Goal: Use online tool/utility: Use online tool/utility

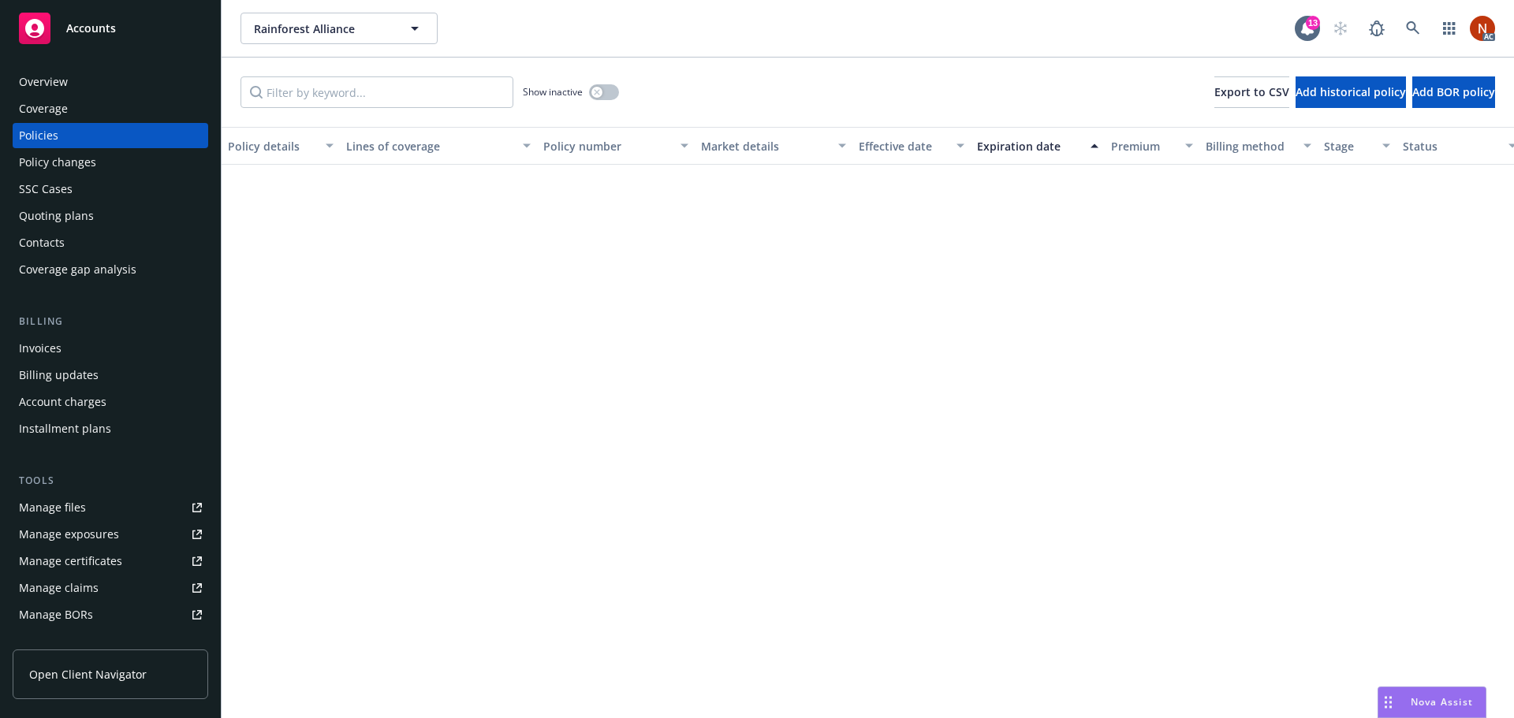
scroll to position [706, 0]
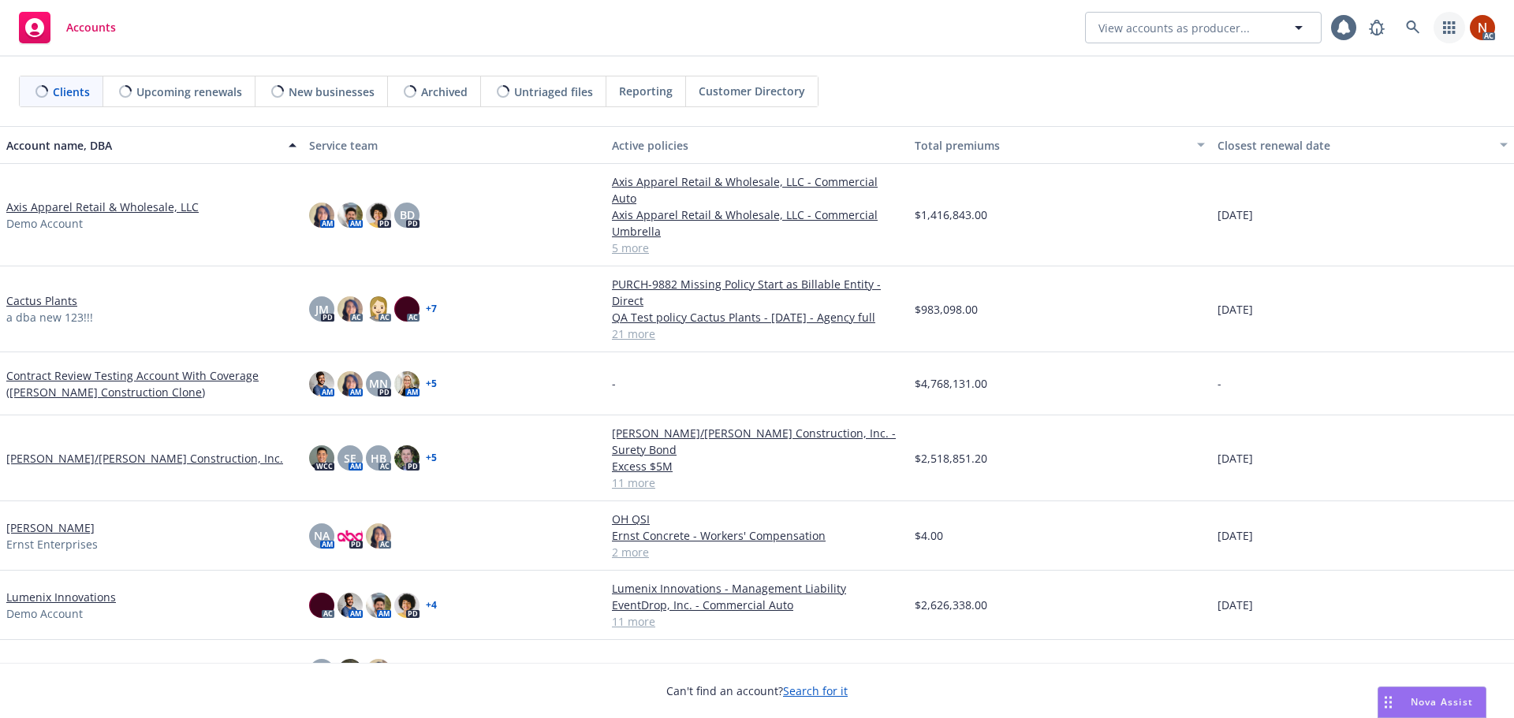
click at [1448, 27] on icon "button" at bounding box center [1449, 27] width 12 height 13
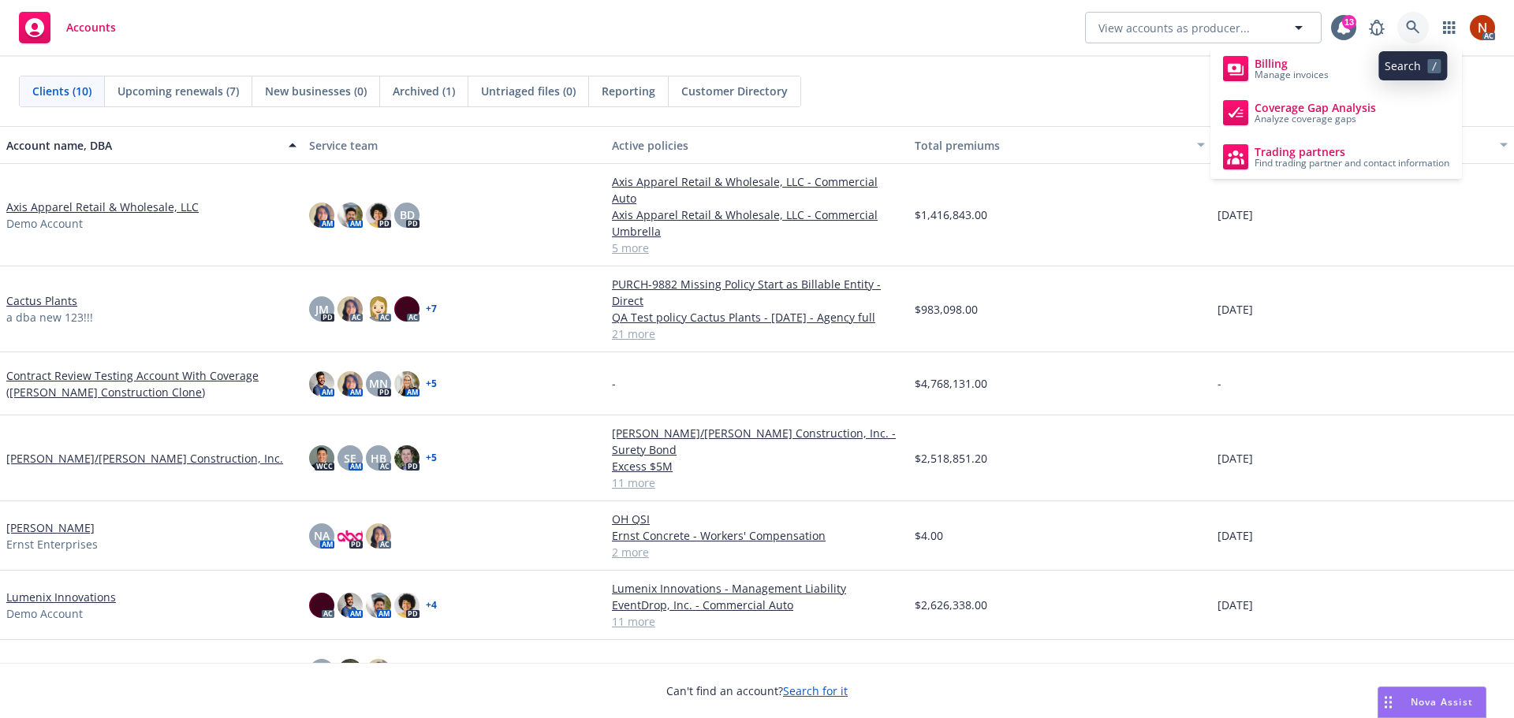
click at [1407, 25] on icon at bounding box center [1412, 26] width 13 height 13
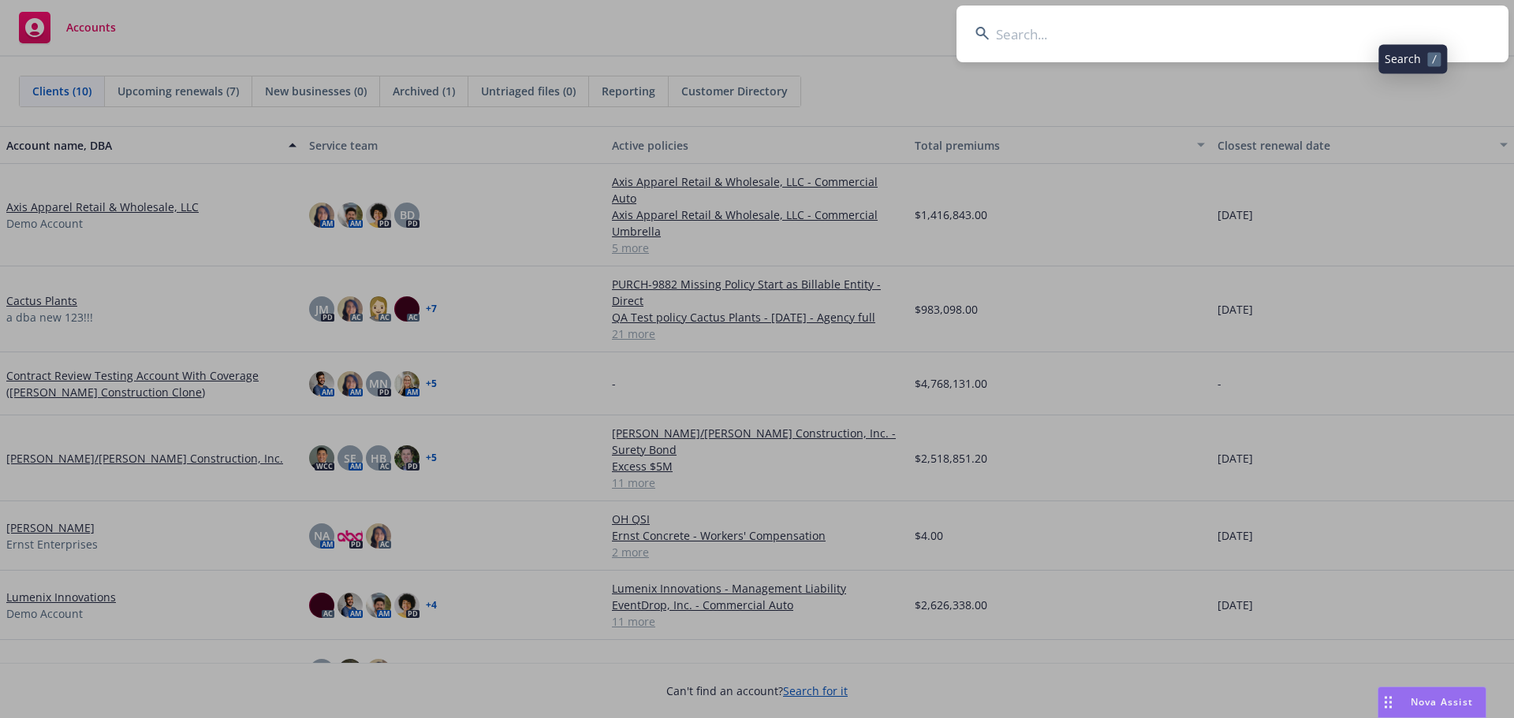
click at [1230, 35] on input at bounding box center [1232, 34] width 552 height 57
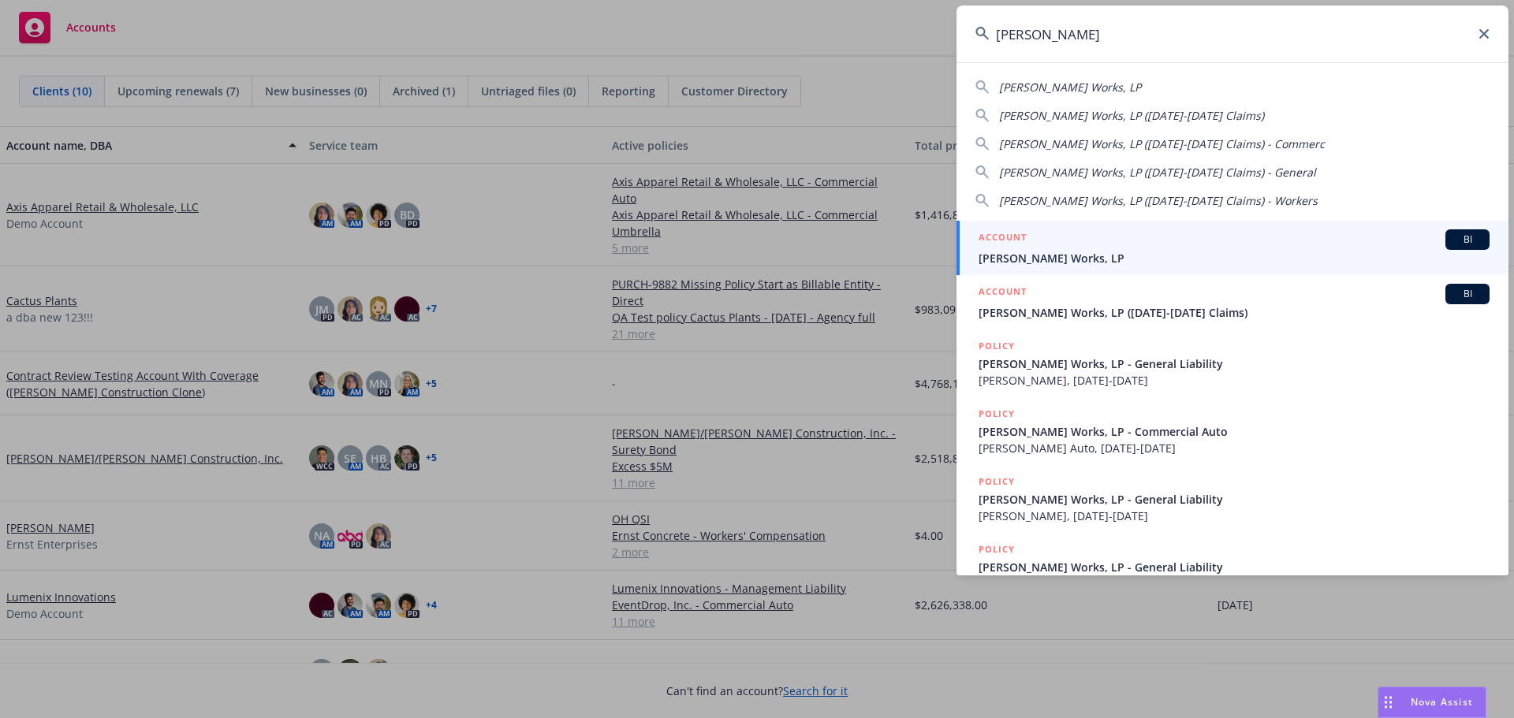
type input "[PERSON_NAME]"
click at [1090, 252] on span "[PERSON_NAME] Works, LP" at bounding box center [1233, 258] width 511 height 17
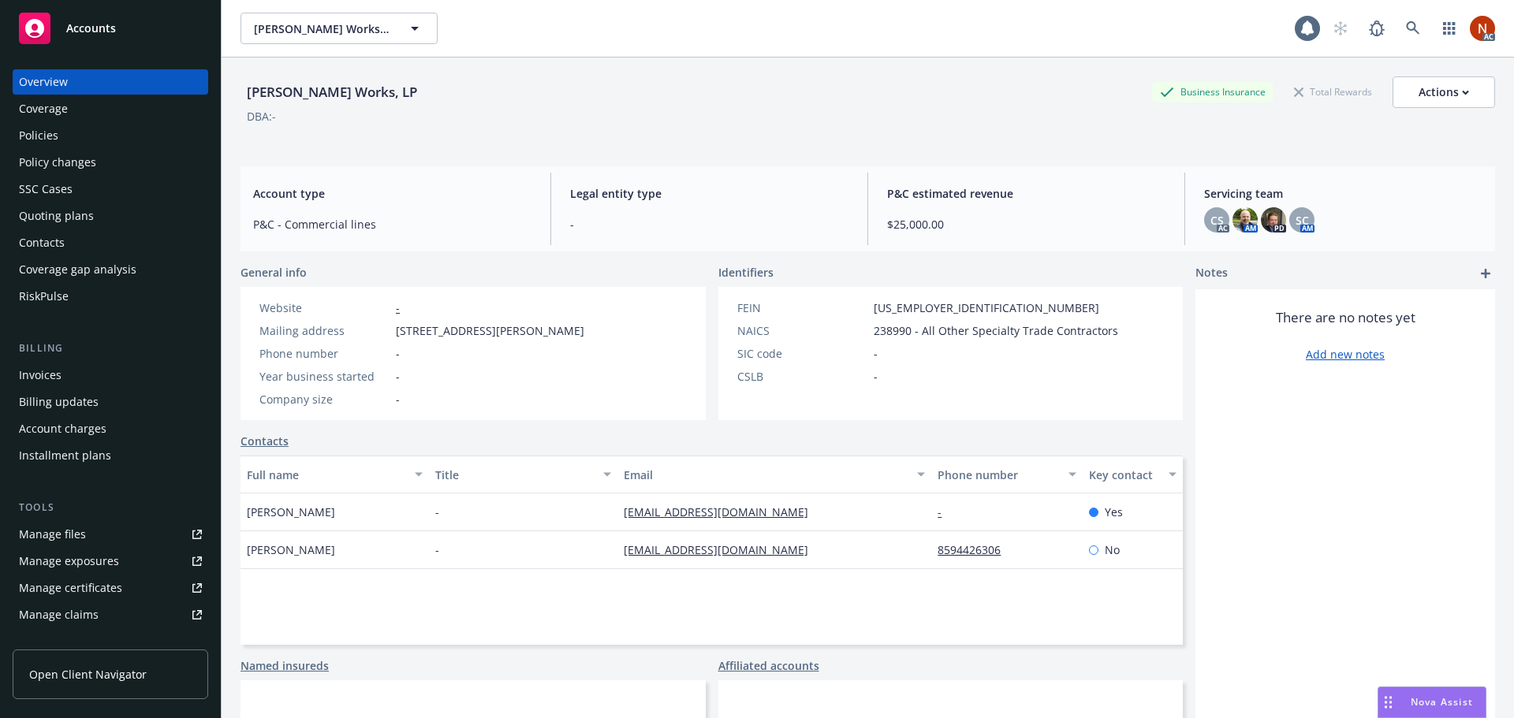
click at [102, 293] on div "RiskPulse" at bounding box center [110, 296] width 183 height 25
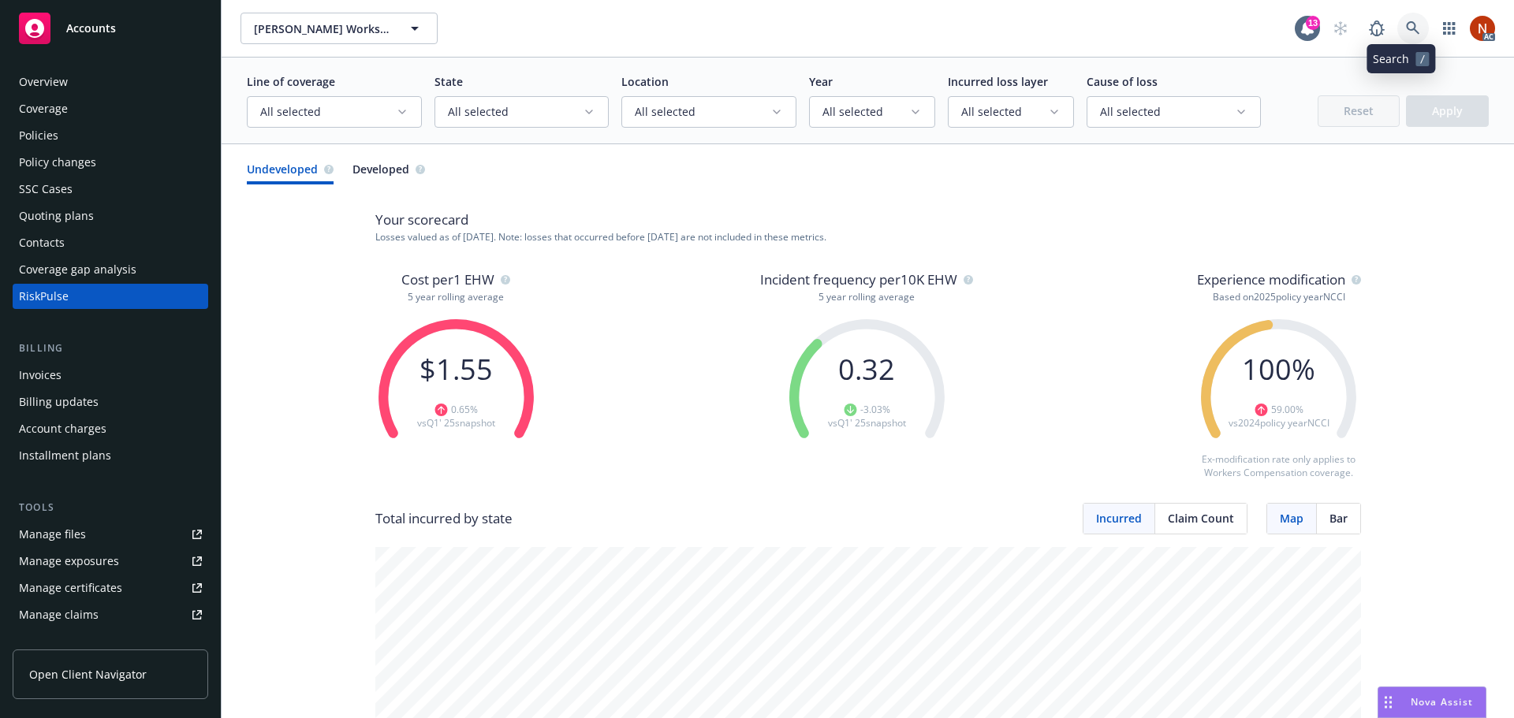
click at [1406, 28] on icon at bounding box center [1413, 28] width 14 height 14
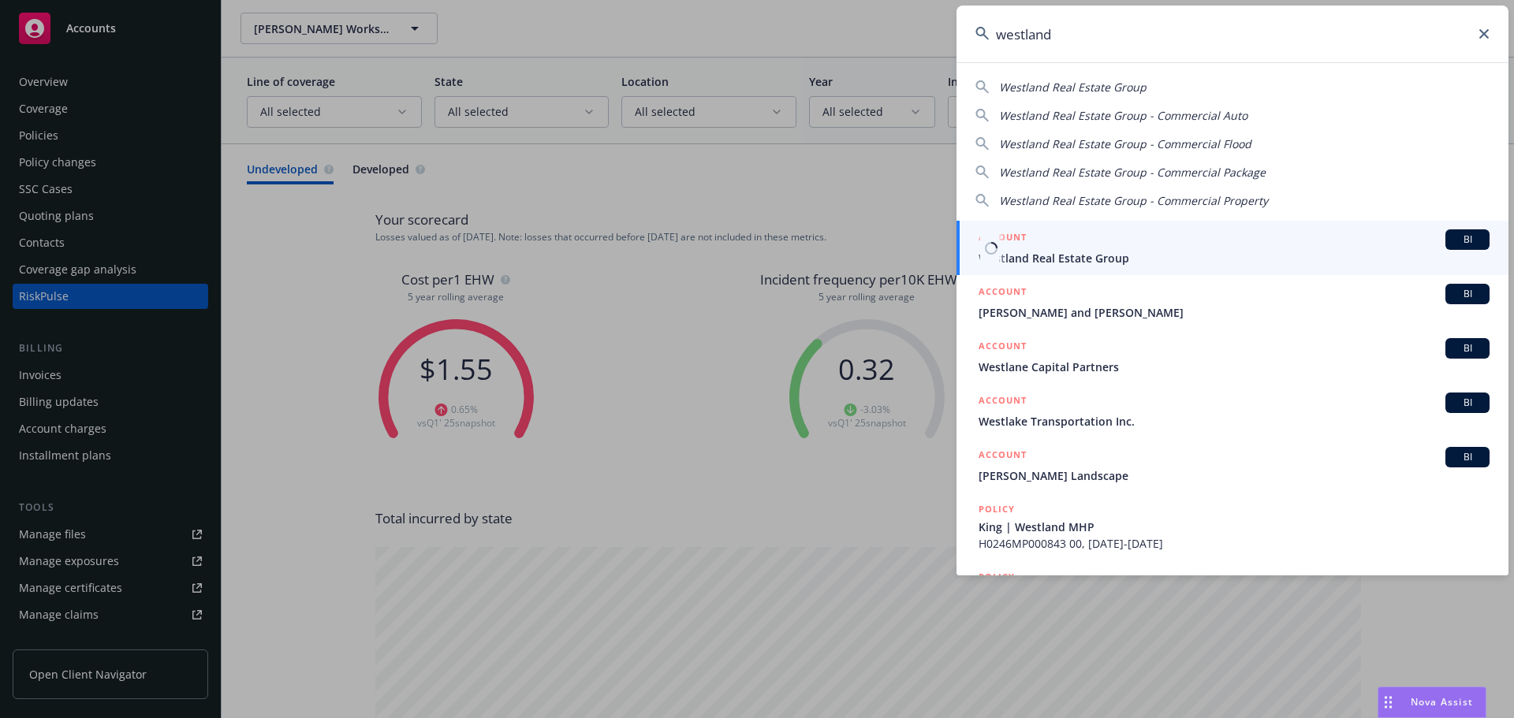
type input "westland"
click at [1098, 246] on div "ACCOUNT BI" at bounding box center [1233, 239] width 511 height 20
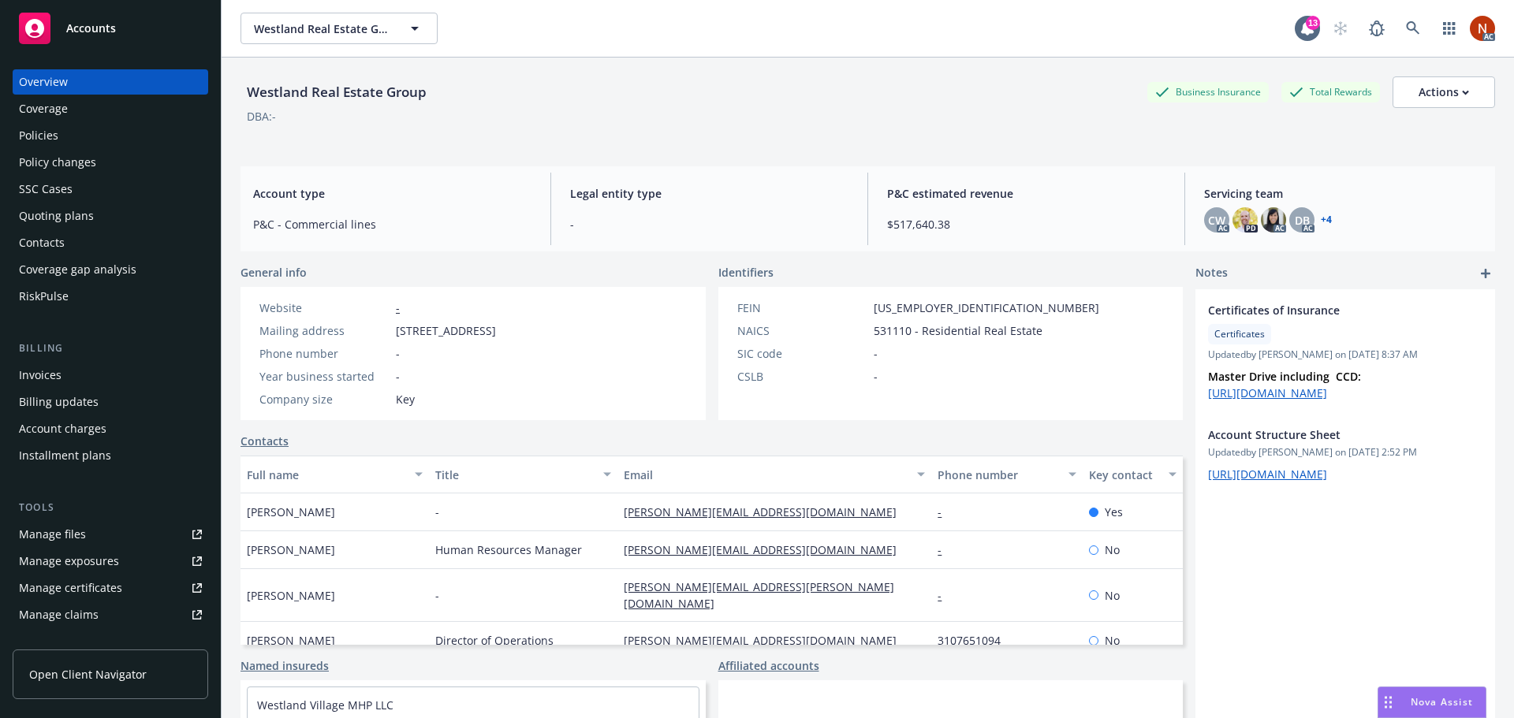
click at [60, 299] on div "RiskPulse" at bounding box center [44, 296] width 50 height 25
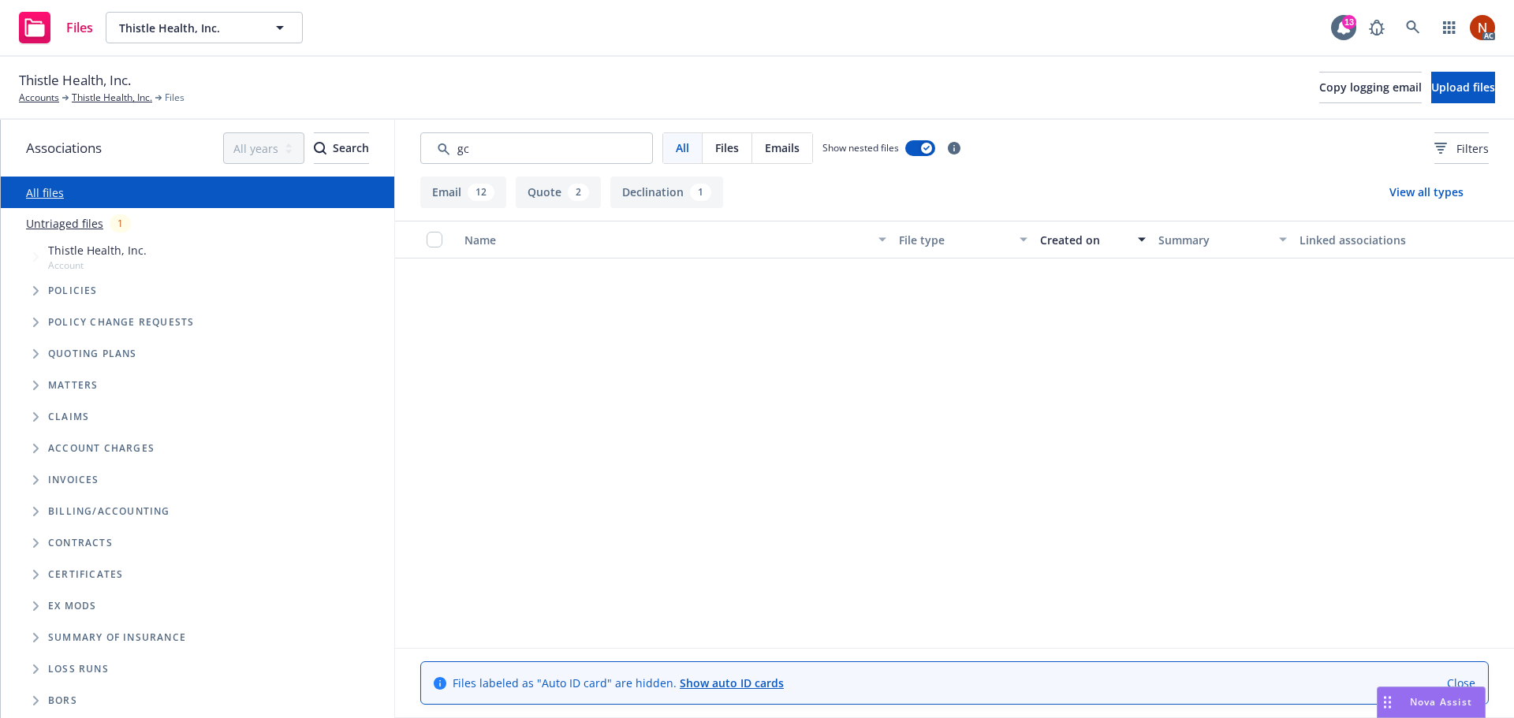
scroll to position [657, 0]
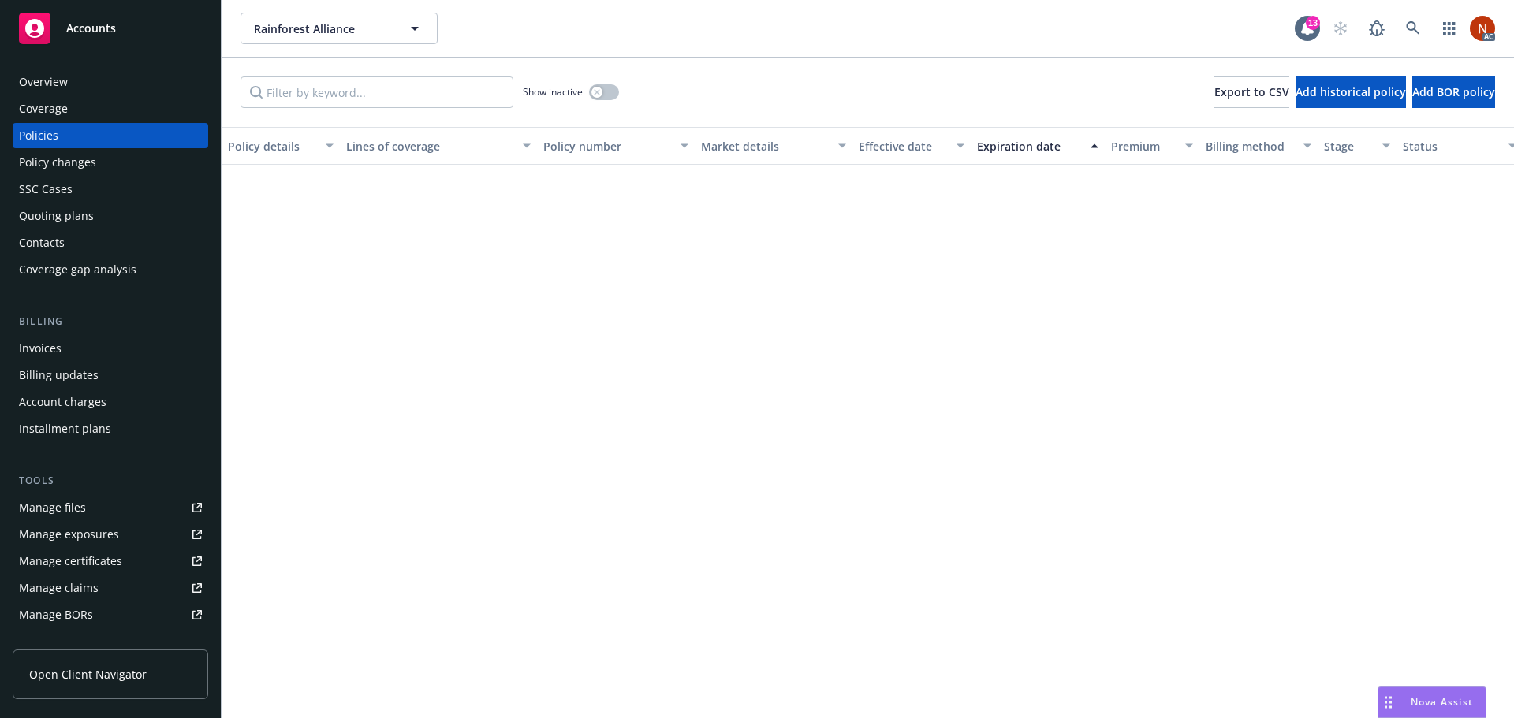
scroll to position [706, 0]
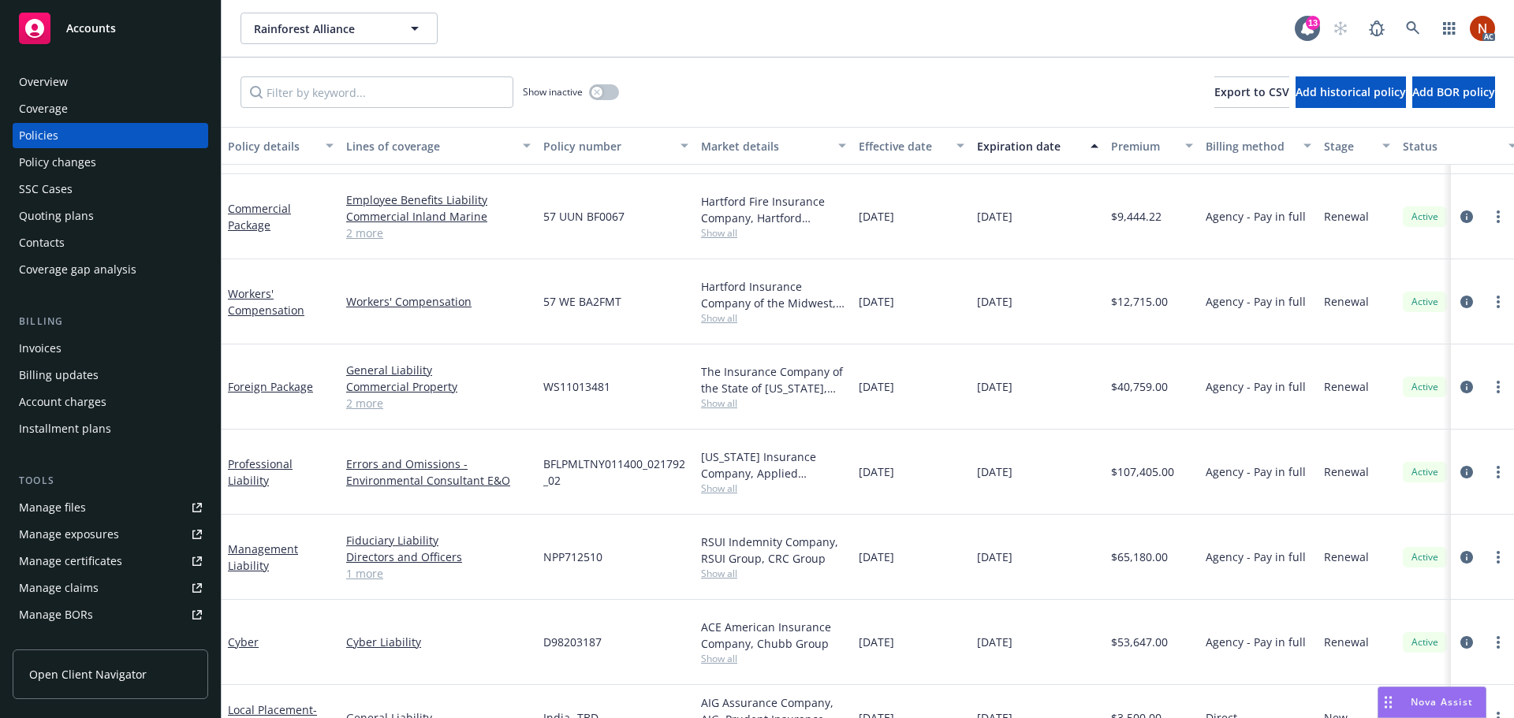
click at [97, 23] on span "Accounts" at bounding box center [91, 28] width 50 height 13
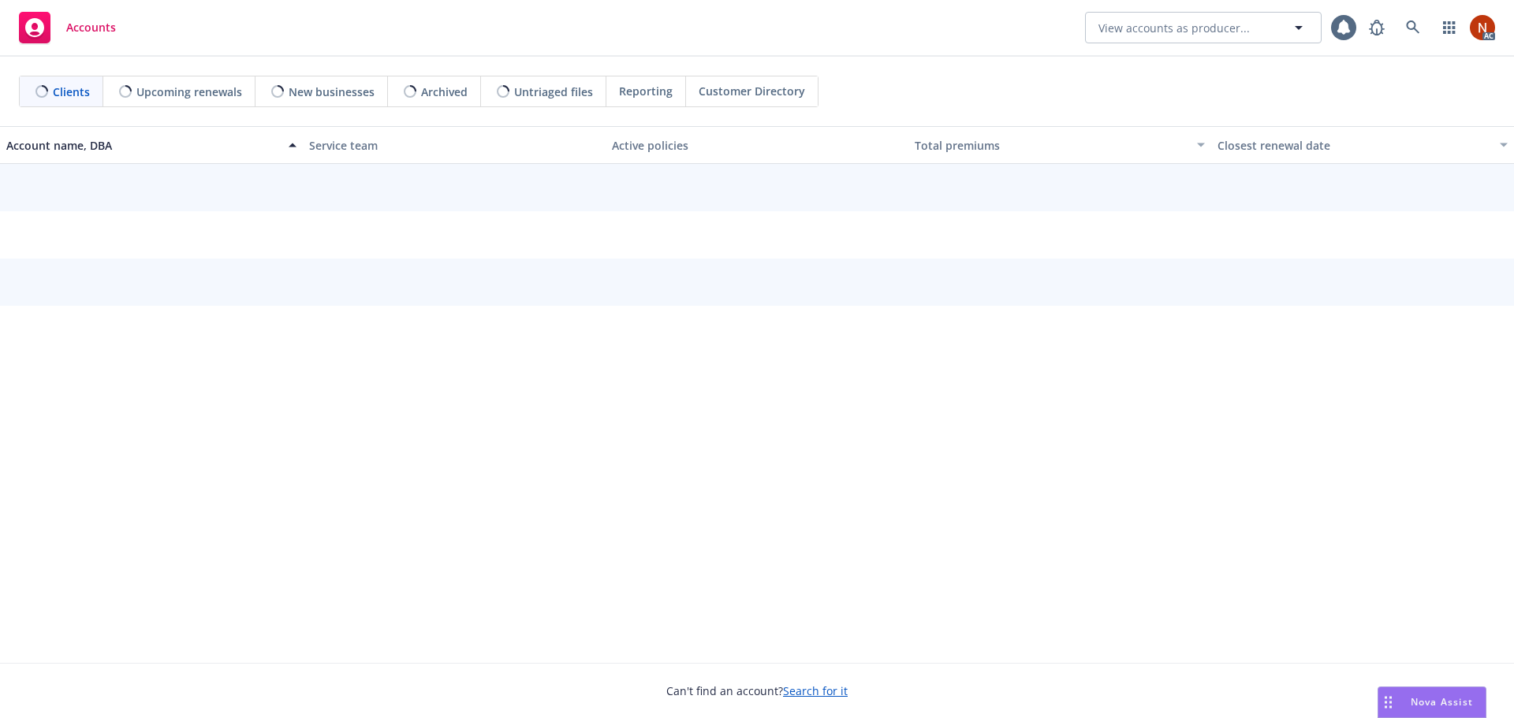
click at [1414, 699] on span "Nova Assist" at bounding box center [1442, 701] width 62 height 13
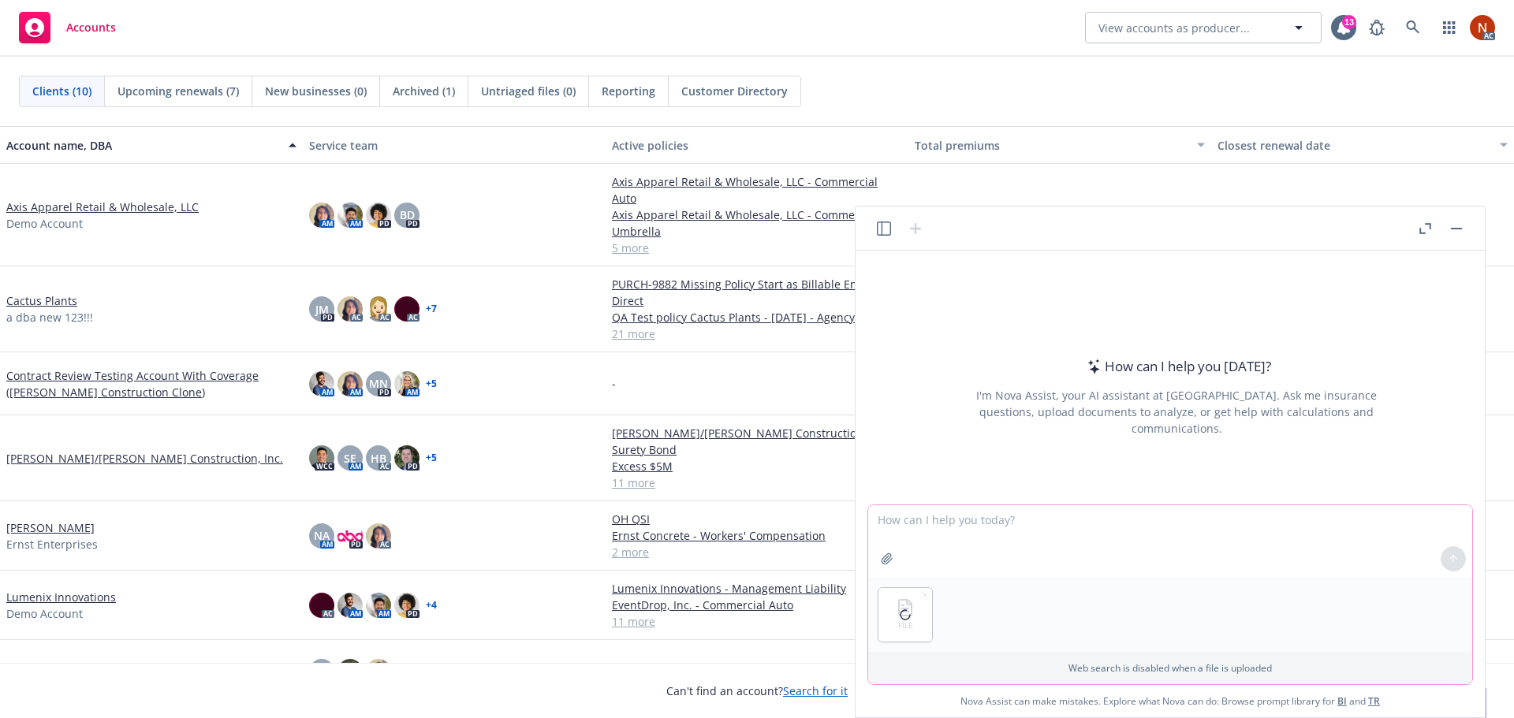
click at [907, 521] on textarea at bounding box center [1170, 541] width 604 height 73
click at [1028, 521] on textarea "calculate the frequency trend based on the attached table of frequency by year." at bounding box center [1170, 541] width 604 height 73
click at [926, 597] on icon "button" at bounding box center [925, 595] width 8 height 8
click at [1045, 520] on textarea "calculate the frequency trend percentaqge based on the attached table of freque…" at bounding box center [1170, 541] width 604 height 73
type textarea "calculate the frequency trend percentage based on the attached table of frequen…"
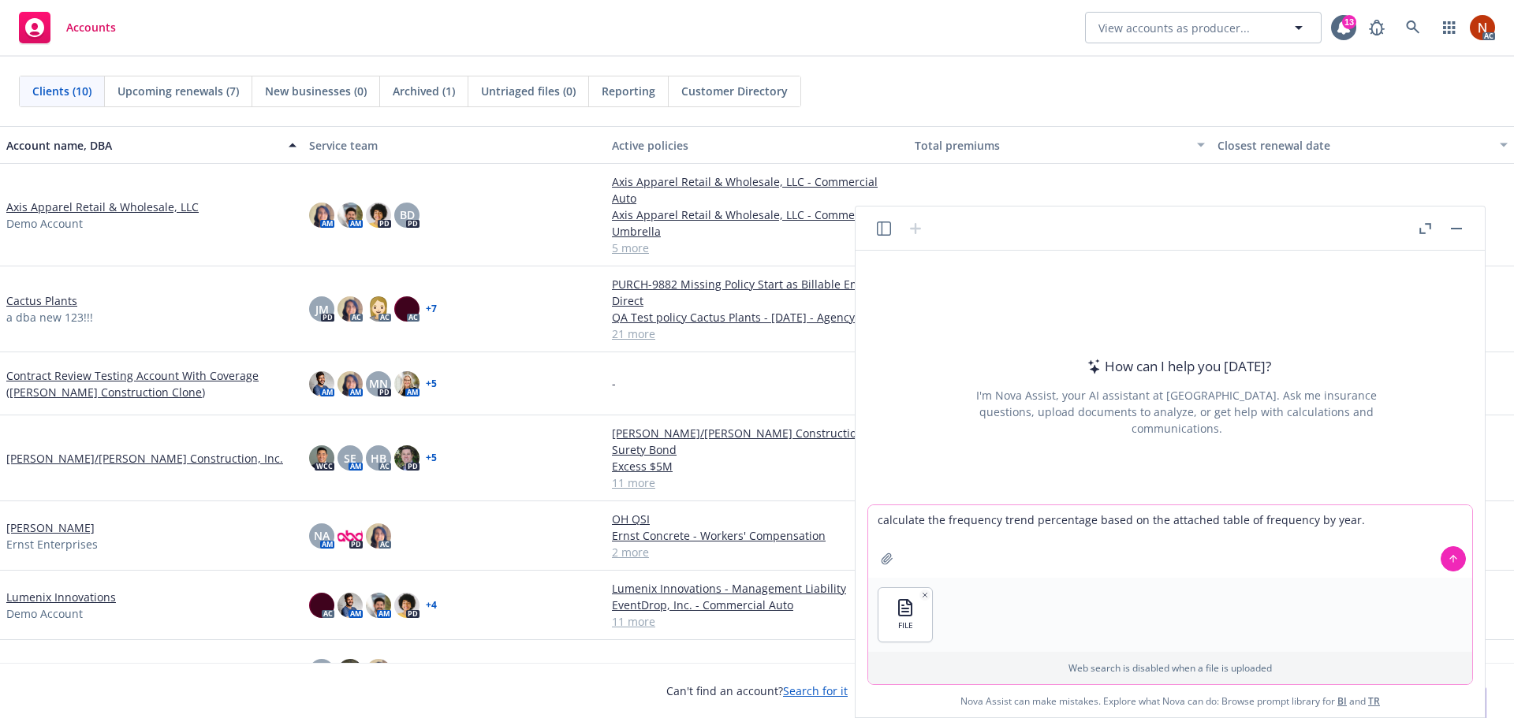
click at [1454, 557] on icon at bounding box center [1453, 558] width 11 height 11
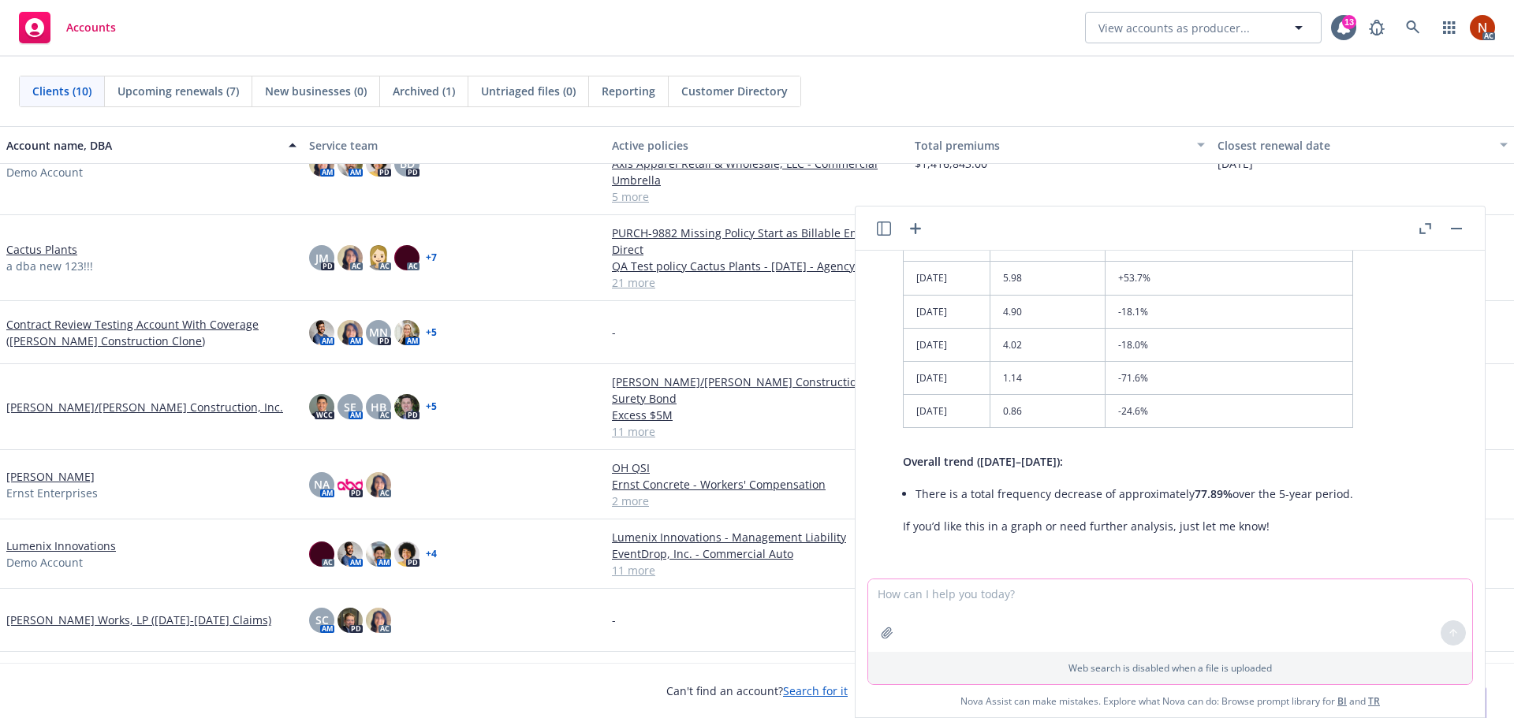
scroll to position [79, 0]
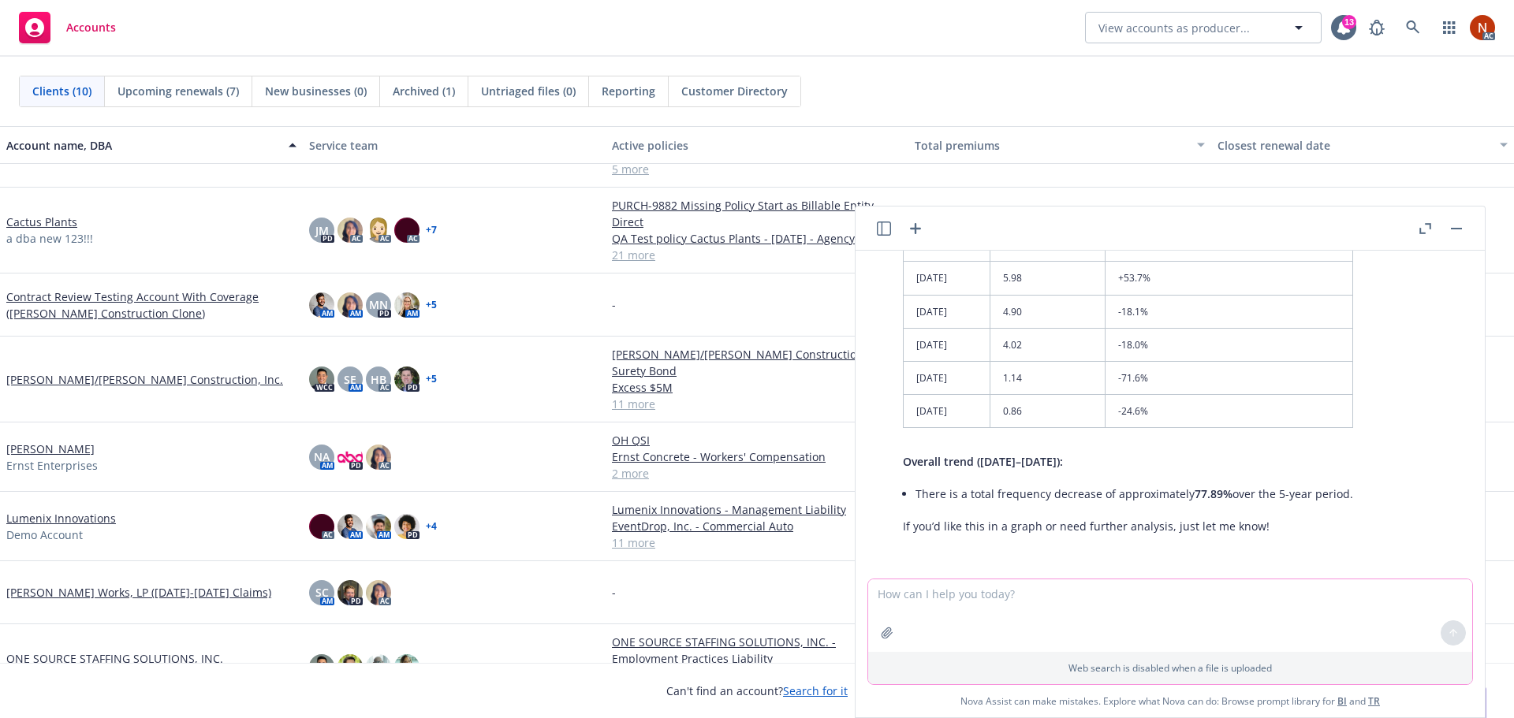
click at [954, 597] on textarea at bounding box center [1170, 616] width 604 height 73
type textarea "w"
type textarea "show how the 77.89% was calculated"
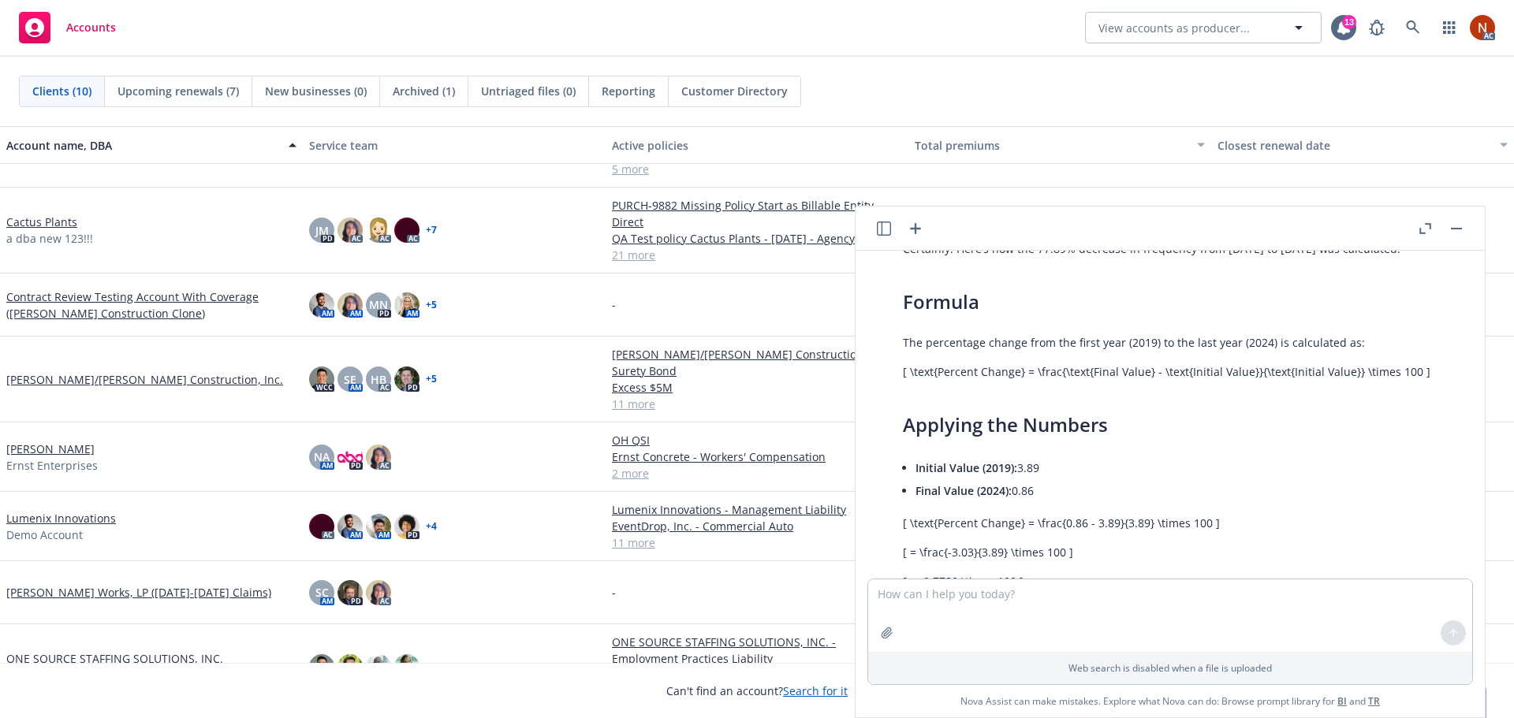
scroll to position [666, 0]
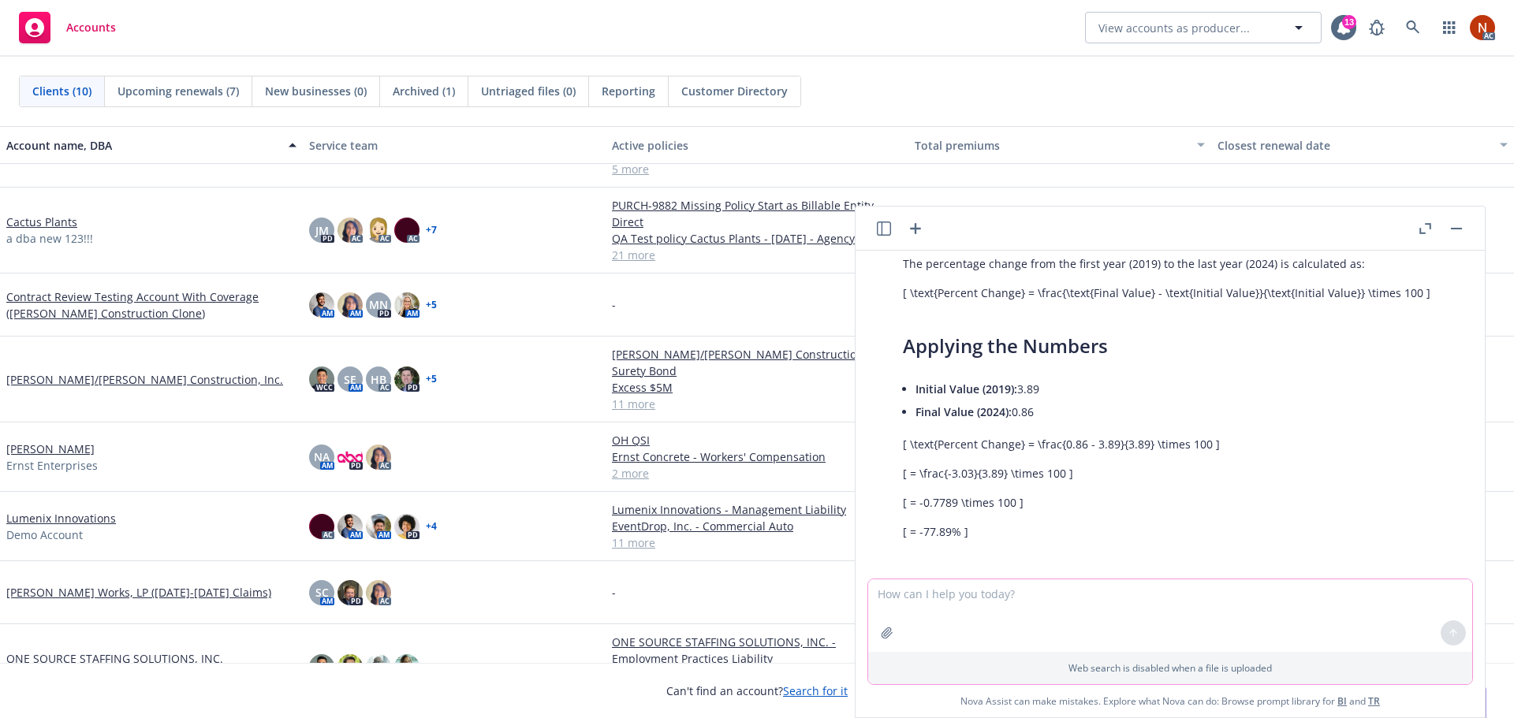
click at [914, 595] on textarea at bounding box center [1170, 616] width 604 height 73
type textarea "what is the r squared"
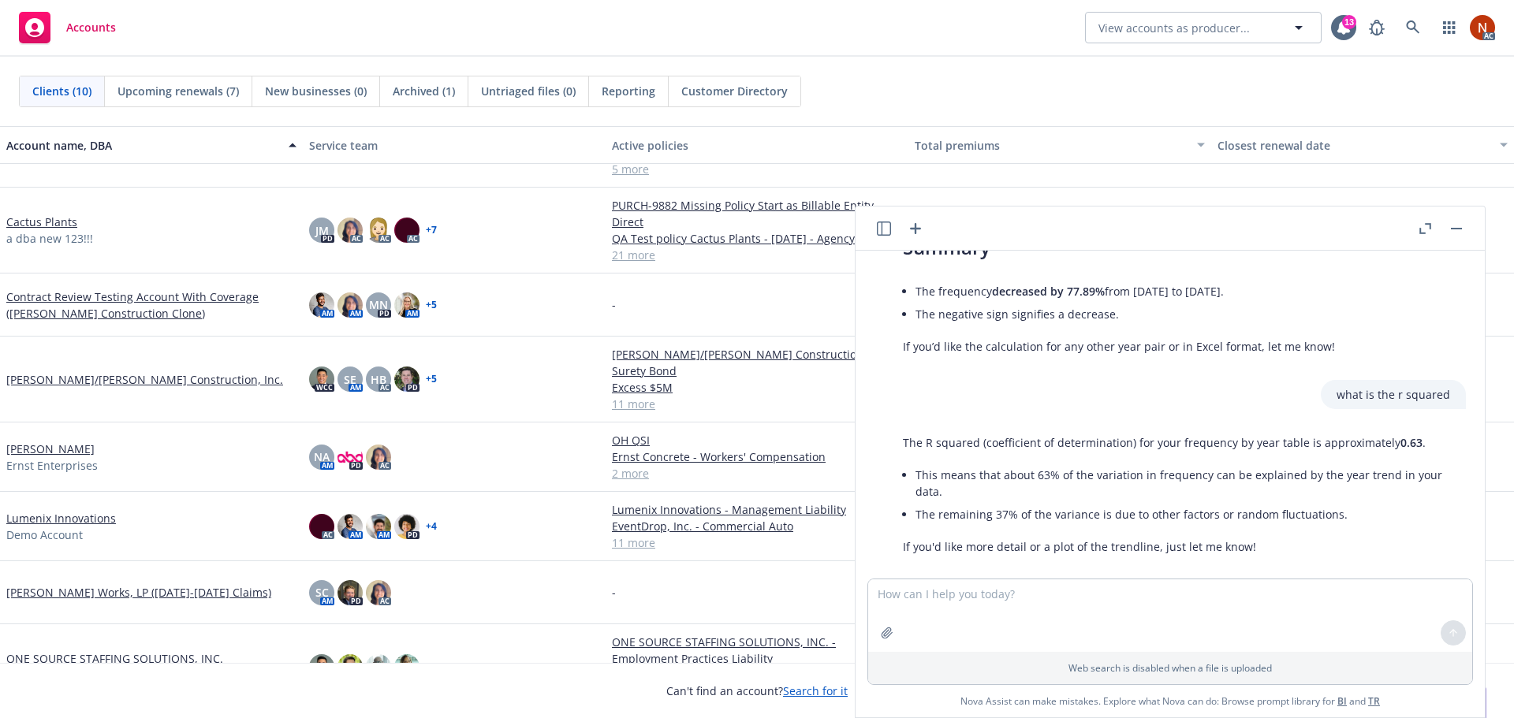
scroll to position [1024, 0]
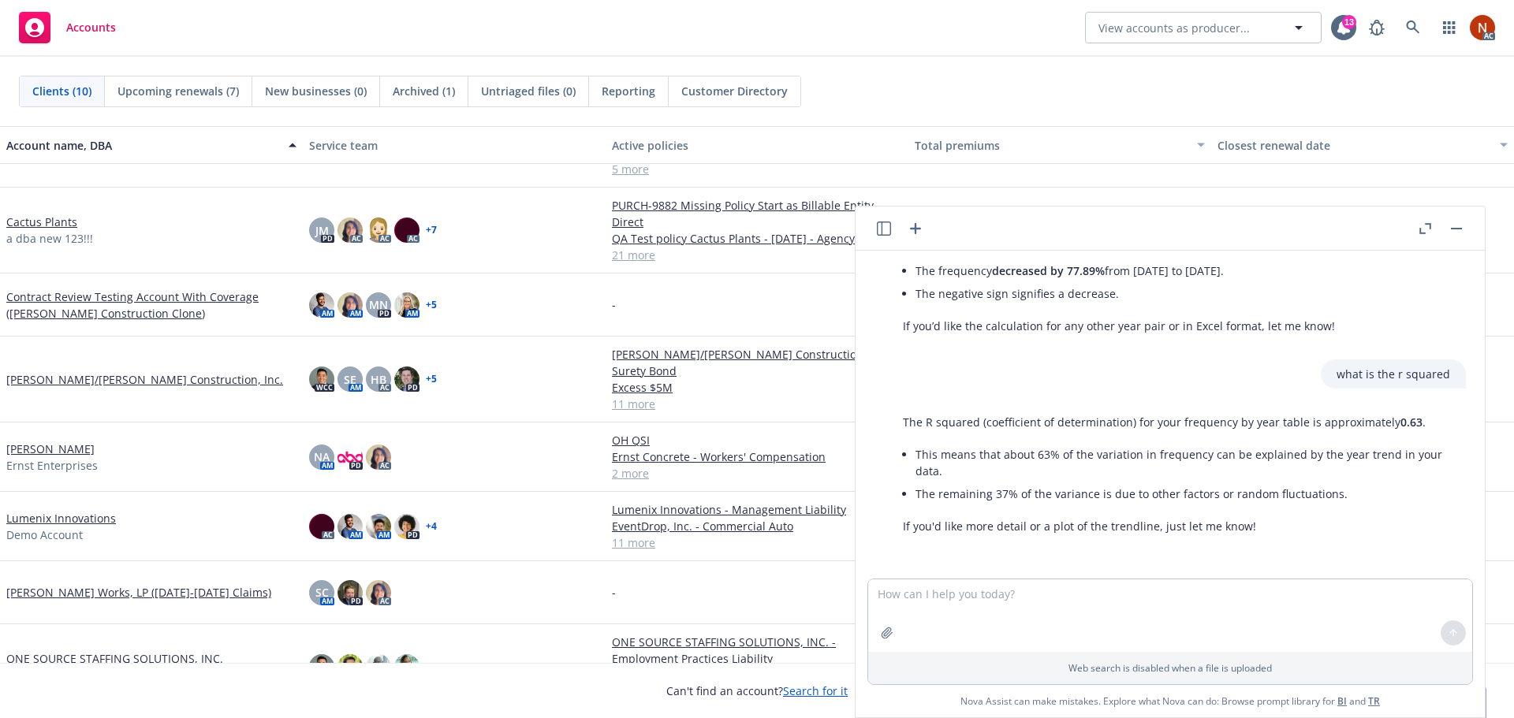
click at [1463, 230] on button "button" at bounding box center [1456, 228] width 19 height 19
